Goal: Communication & Community: Answer question/provide support

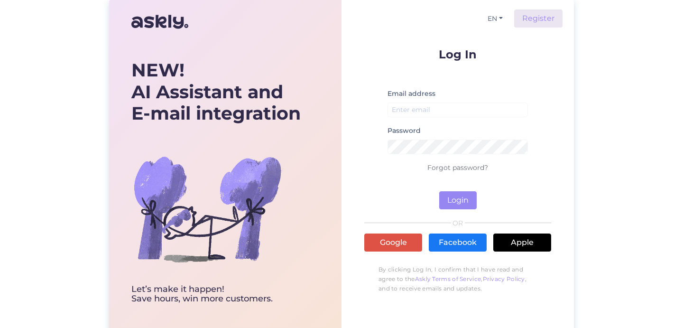
click at [581, 50] on div "NEW! AI Assistant and E-mail integration Let’s make it happen! Save hours, win …" at bounding box center [341, 168] width 683 height 337
click at [410, 111] on input "email" at bounding box center [458, 110] width 140 height 15
paste input "[EMAIL_ADDRESS][DOMAIN_NAME]"
type input "[EMAIL_ADDRESS][DOMAIN_NAME]"
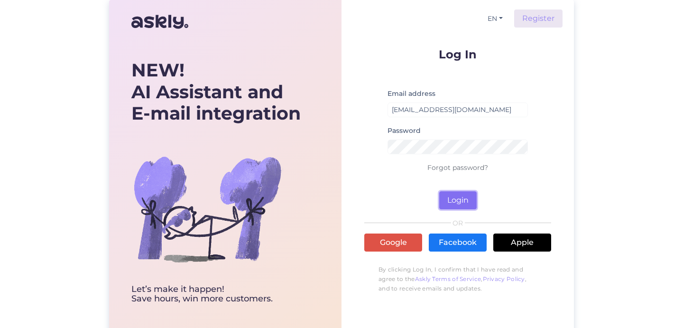
click at [459, 197] on button "Login" at bounding box center [457, 200] width 37 height 18
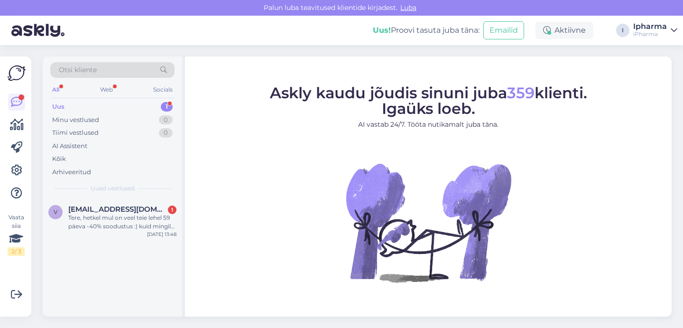
click at [431, 86] on span "Askly kaudu jõudis sinuni juba 359 klienti. Igaüks loeb." at bounding box center [428, 100] width 317 height 34
click at [124, 215] on div "Tere, hetkel mul on veel teie lehel 59 päeva -40% soodustus :) kuid mingil põhj…" at bounding box center [122, 222] width 108 height 17
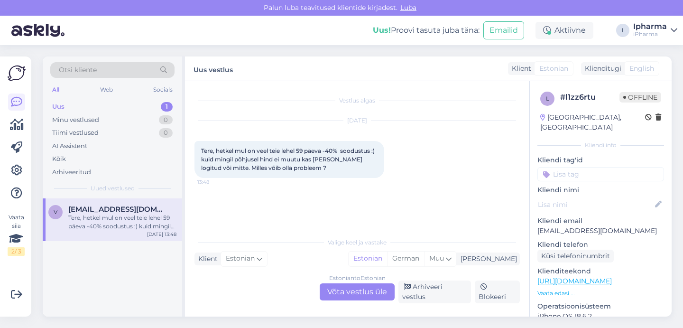
click at [422, 315] on div "Vestlus algas [DATE] Tere, hetkel mul on veel teie lehel 59 päeva -40% soodustu…" at bounding box center [357, 198] width 345 height 235
click at [355, 294] on div "Estonian to Estonian Võta vestlus üle" at bounding box center [357, 291] width 75 height 17
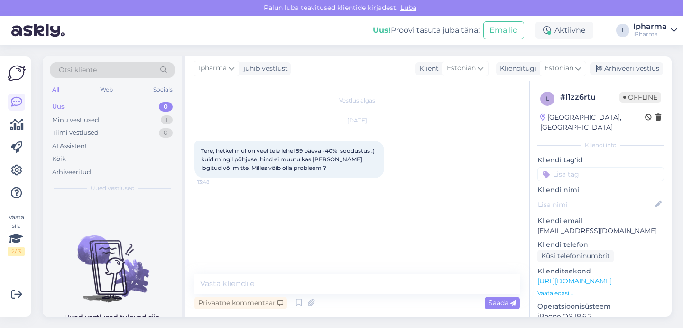
click at [644, 226] on p "[EMAIL_ADDRESS][DOMAIN_NAME]" at bounding box center [601, 231] width 127 height 10
drag, startPoint x: 644, startPoint y: 220, endPoint x: 549, endPoint y: 223, distance: 95.4
click at [549, 226] on p "[EMAIL_ADDRESS][DOMAIN_NAME]" at bounding box center [601, 231] width 127 height 10
click at [644, 226] on p "[EMAIL_ADDRESS][DOMAIN_NAME]" at bounding box center [601, 231] width 127 height 10
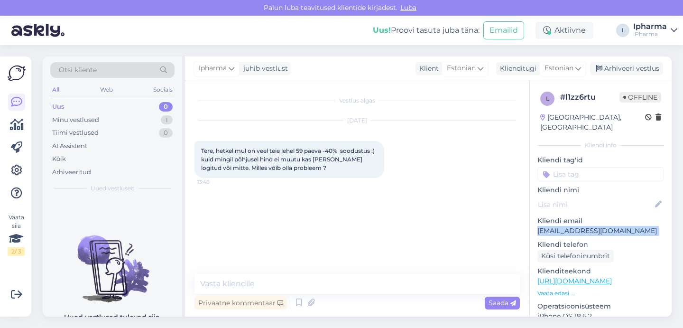
drag, startPoint x: 644, startPoint y: 221, endPoint x: 542, endPoint y: 222, distance: 101.6
click at [542, 226] on p "[EMAIL_ADDRESS][DOMAIN_NAME]" at bounding box center [601, 231] width 127 height 10
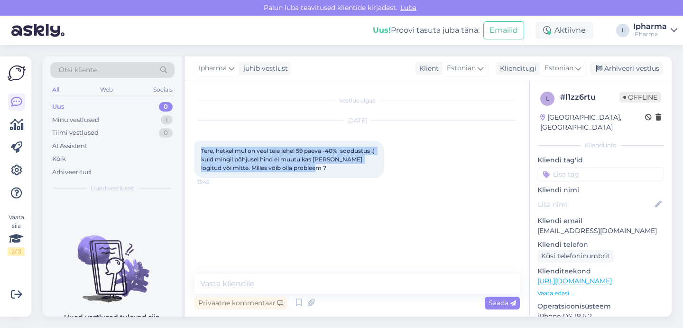
drag, startPoint x: 193, startPoint y: 140, endPoint x: 359, endPoint y: 172, distance: 168.7
click at [359, 172] on div "Vestlus algas [DATE] Tere, hetkel mul on veel teie lehel 59 päeva -40% soodustu…" at bounding box center [357, 198] width 345 height 235
copy span "Tere, hetkel mul on veel teie lehel 59 päeva -40% soodustus :) kuid mingil põhj…"
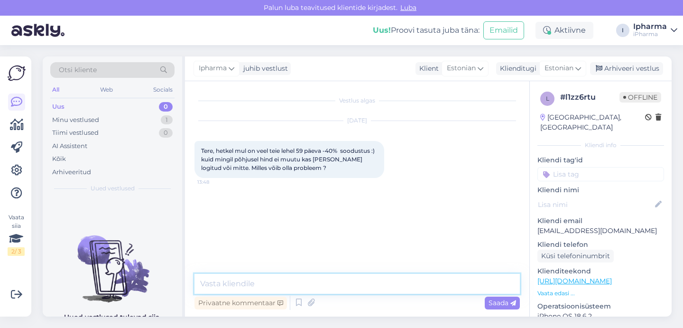
click at [256, 285] on textarea at bounding box center [358, 284] width 326 height 20
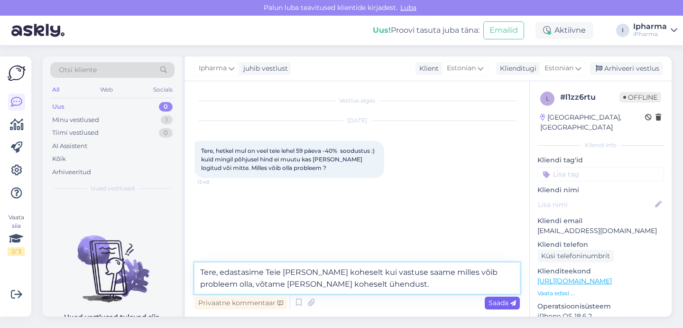
type textarea "Tere, edastasime Teie [PERSON_NAME] koheselt kui vastuse saame milles võib prob…"
click at [501, 304] on span "Saada" at bounding box center [503, 303] width 28 height 9
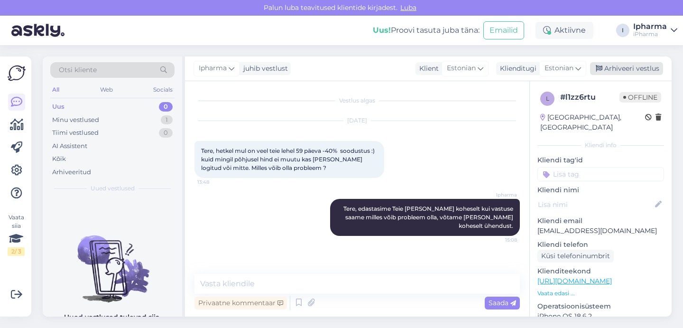
click at [618, 69] on div "Arhiveeri vestlus" at bounding box center [626, 68] width 73 height 13
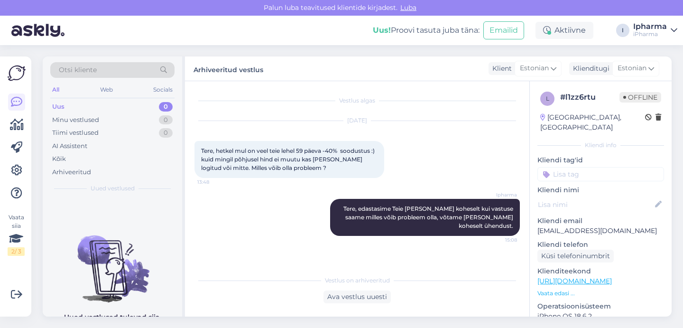
click at [501, 6] on div "[PERSON_NAME] teavitused klientide kirjadest. [GEOGRAPHIC_DATA]" at bounding box center [341, 8] width 683 height 16
click at [72, 173] on div "Arhiveeritud" at bounding box center [71, 172] width 39 height 9
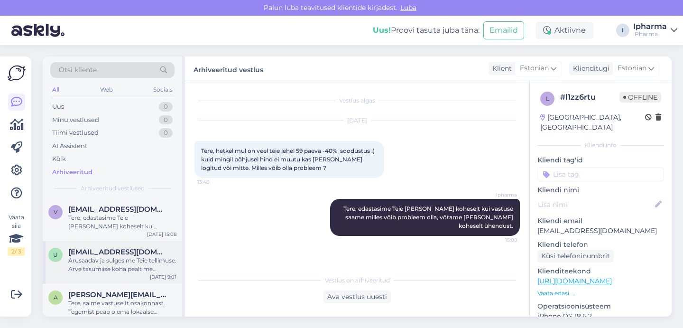
click at [96, 260] on div "Arusaadav ja sulgesime Teie tellimuse. Arve tasumiise koha pealt me täpsustame …" at bounding box center [122, 264] width 108 height 17
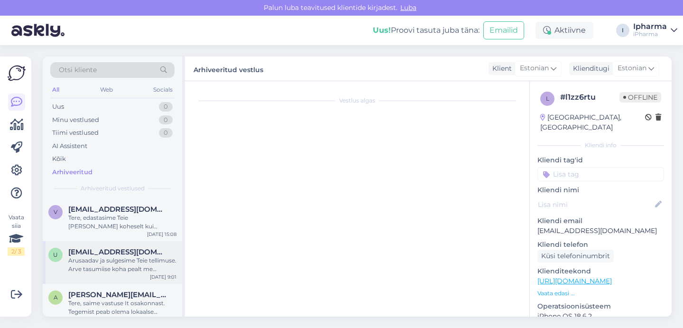
scroll to position [321, 0]
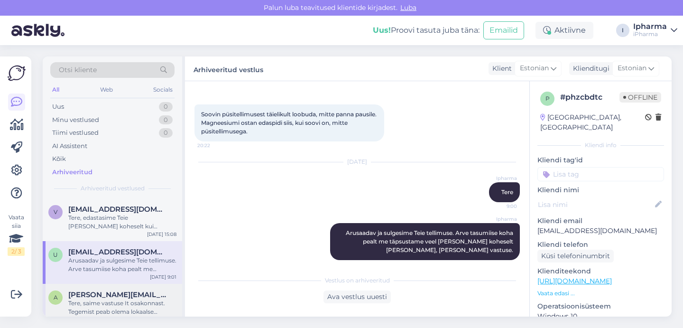
click at [103, 307] on div "Tere, saime vastuse It osakonnast. Tegemist peab olema lokaalse probleemiga. He…" at bounding box center [122, 307] width 108 height 17
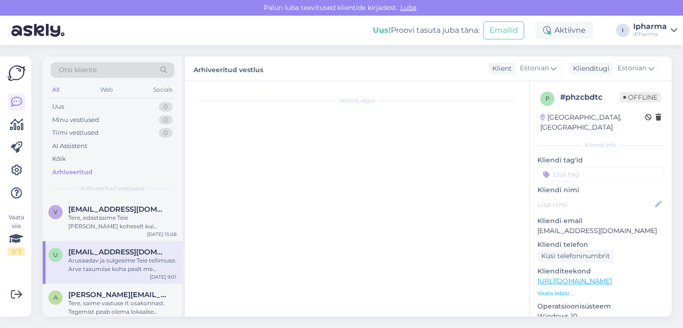
scroll to position [94, 0]
